Goal: Task Accomplishment & Management: Manage account settings

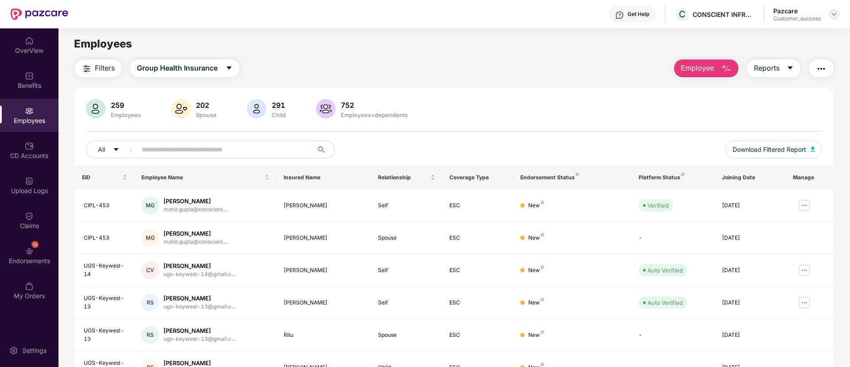
click at [837, 11] on img at bounding box center [834, 14] width 7 height 7
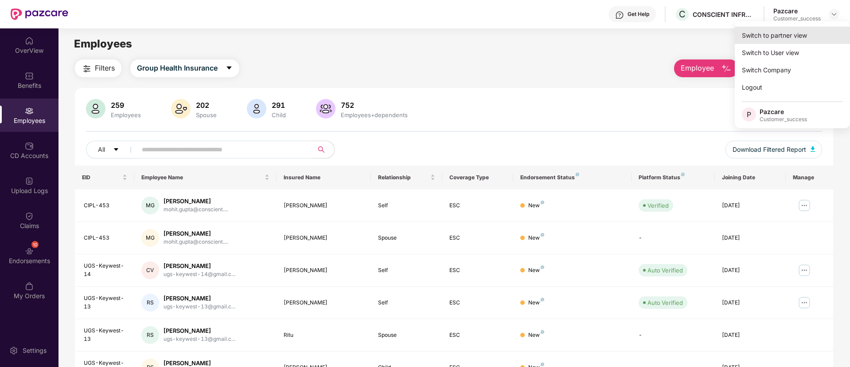
click at [796, 31] on div "Switch to partner view" at bounding box center [792, 35] width 115 height 17
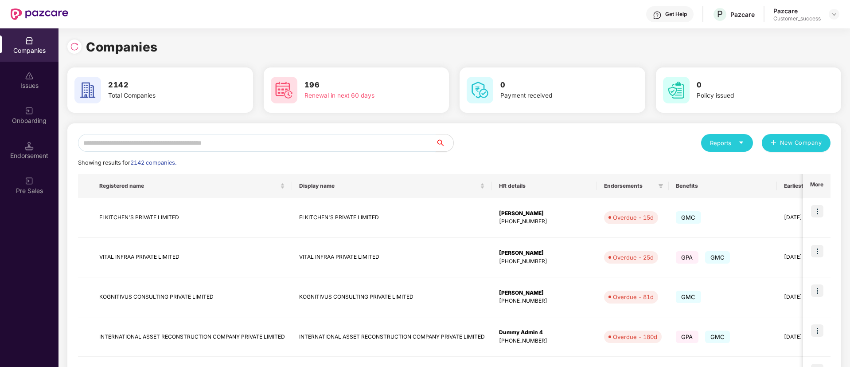
click at [323, 148] on input "text" at bounding box center [257, 143] width 358 height 18
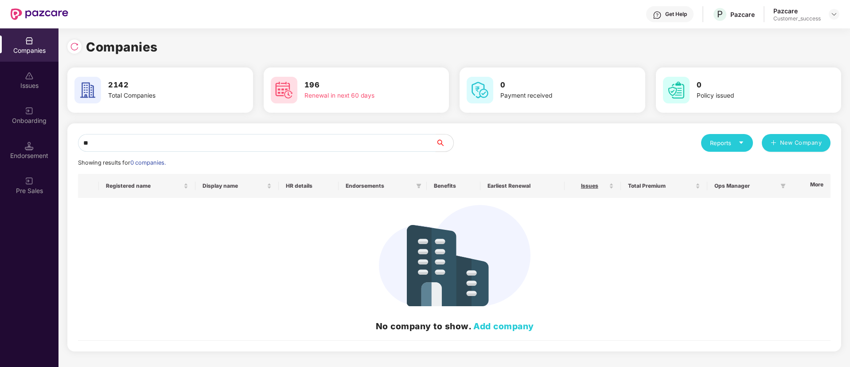
type input "*"
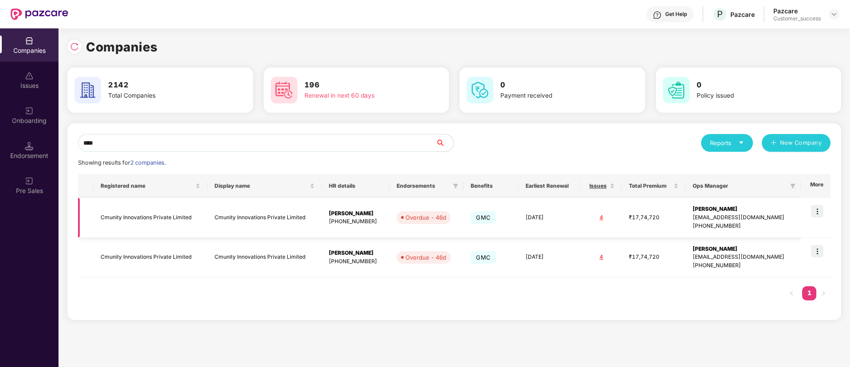
type input "****"
click at [819, 210] on img at bounding box center [817, 211] width 12 height 12
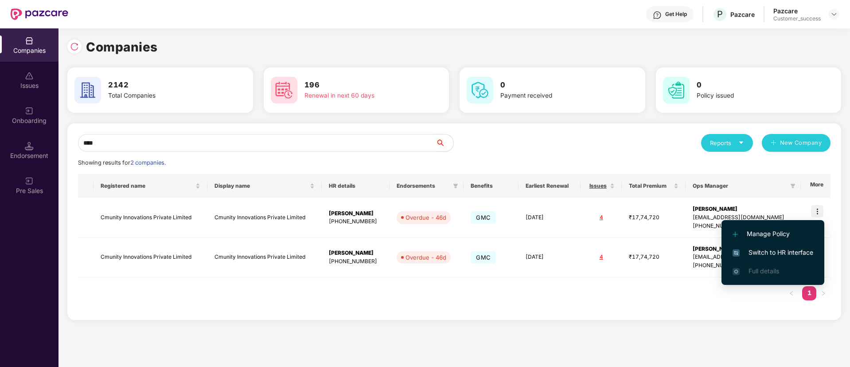
click at [774, 258] on li "Switch to HR interface" at bounding box center [773, 252] width 103 height 19
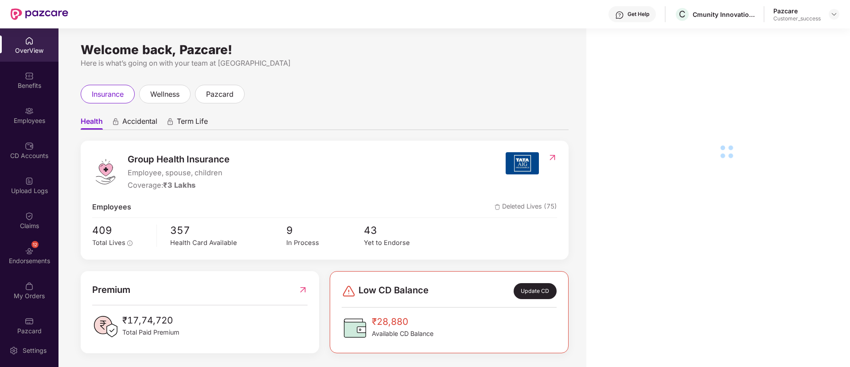
click at [27, 191] on div "Upload Logs" at bounding box center [29, 190] width 59 height 9
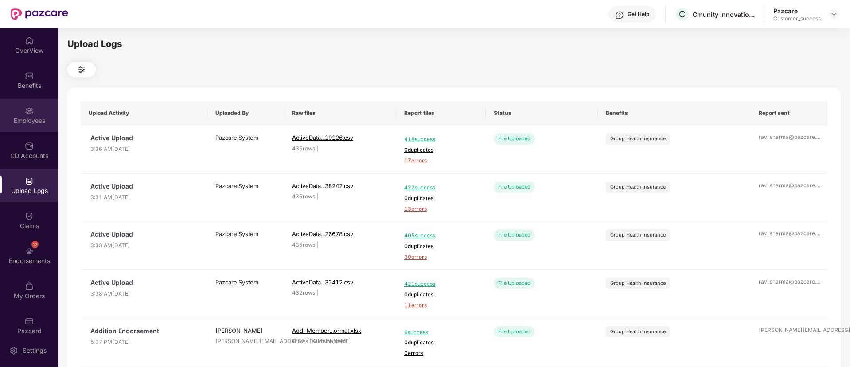
click at [28, 129] on div "Employees" at bounding box center [29, 114] width 59 height 33
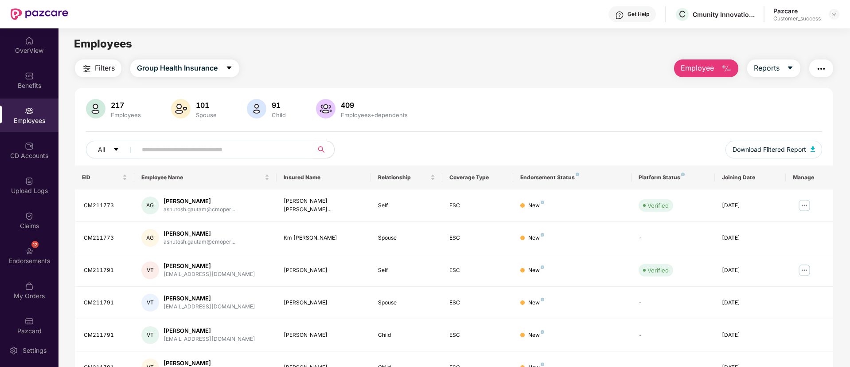
click at [247, 145] on input "text" at bounding box center [221, 149] width 159 height 13
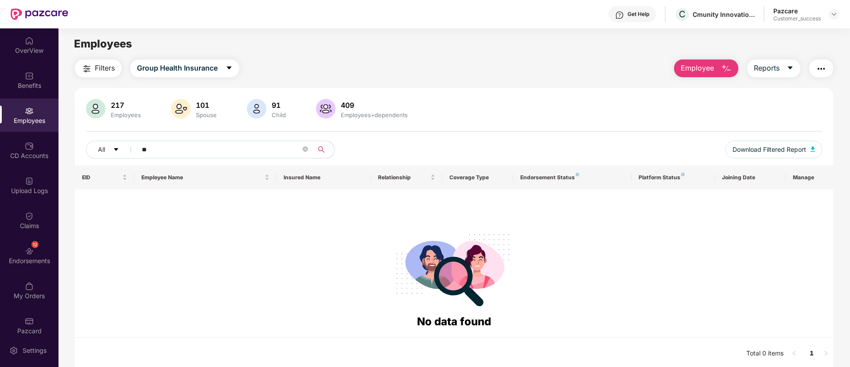
type input "*"
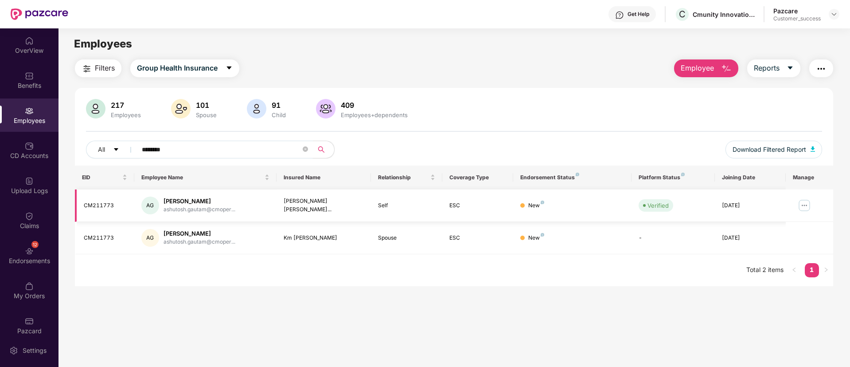
type input "********"
click at [802, 203] on img at bounding box center [804, 205] width 14 height 14
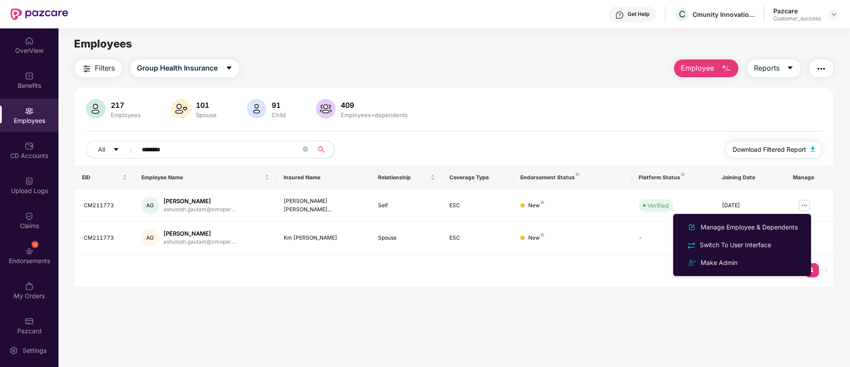
click at [776, 152] on span "Download Filtered Report" at bounding box center [770, 149] width 74 height 10
